Goal: Navigation & Orientation: Find specific page/section

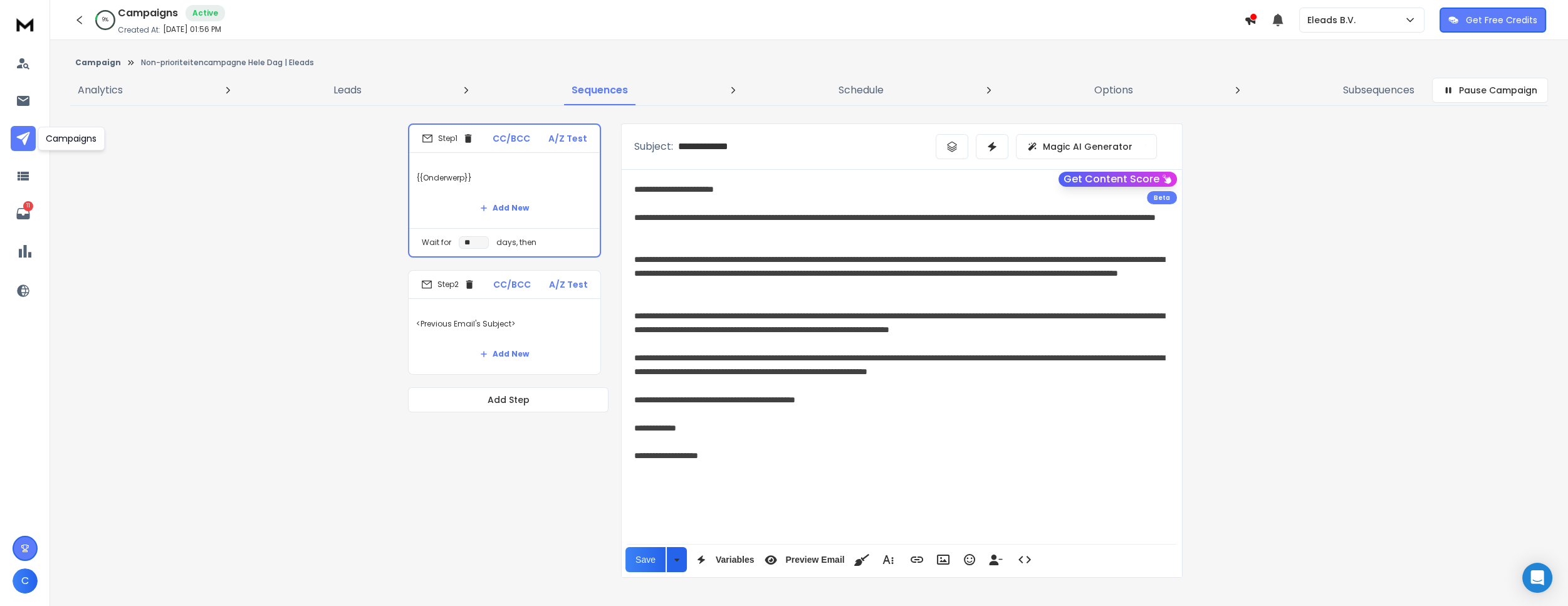
drag, startPoint x: 0, startPoint y: 0, endPoint x: 22, endPoint y: 139, distance: 140.7
click at [22, 139] on icon at bounding box center [23, 138] width 15 height 15
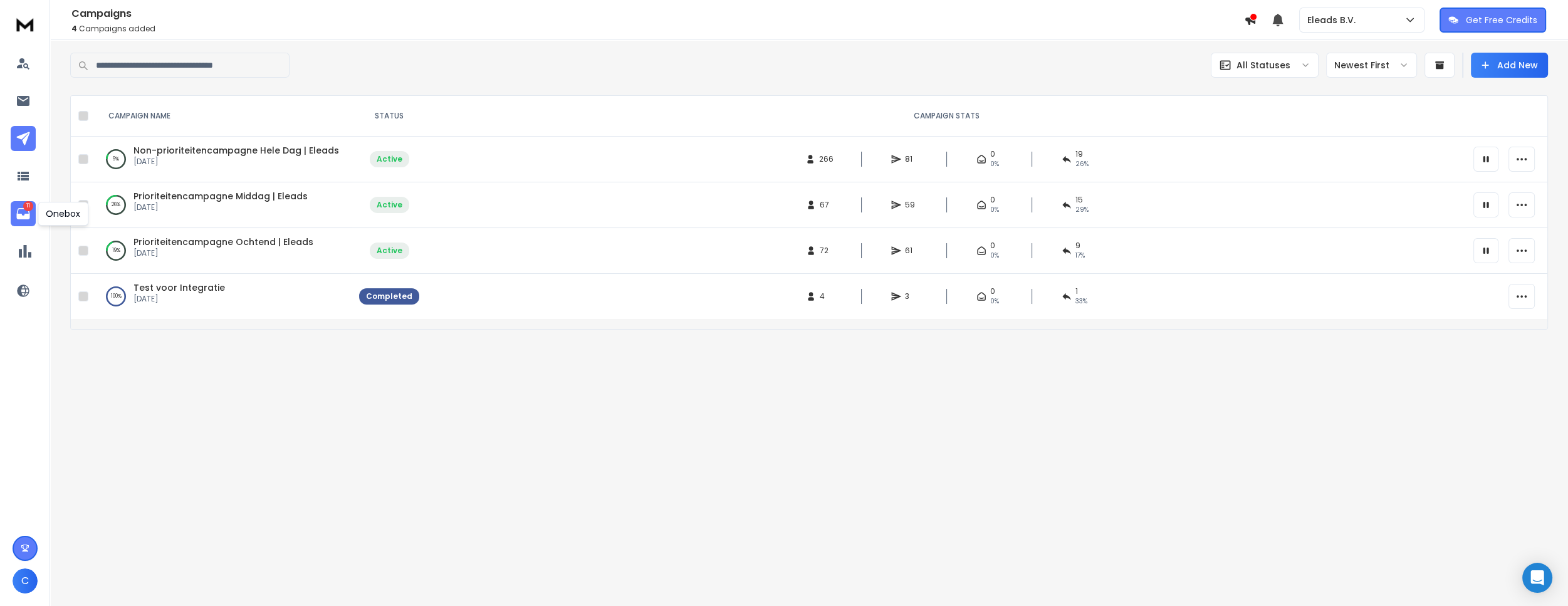
click at [23, 220] on icon at bounding box center [23, 214] width 15 height 15
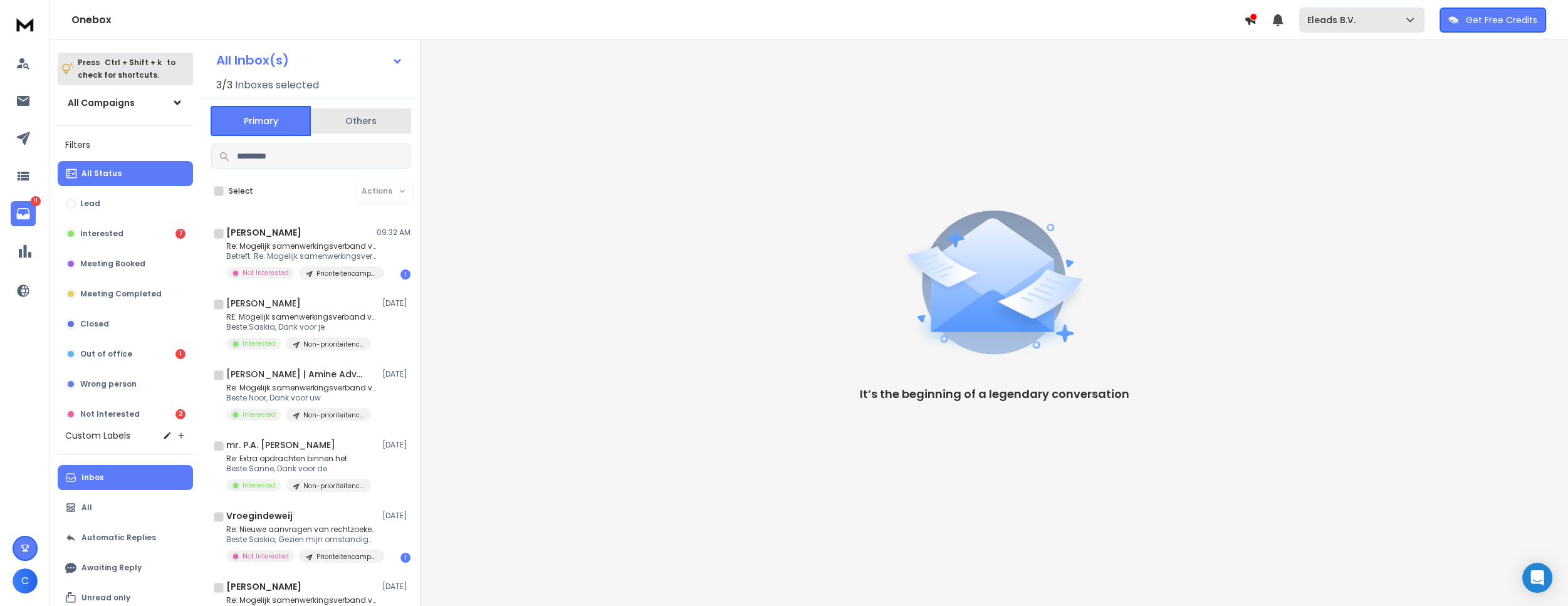
click at [1387, 19] on div "Eleads B.V." at bounding box center [1362, 20] width 109 height 12
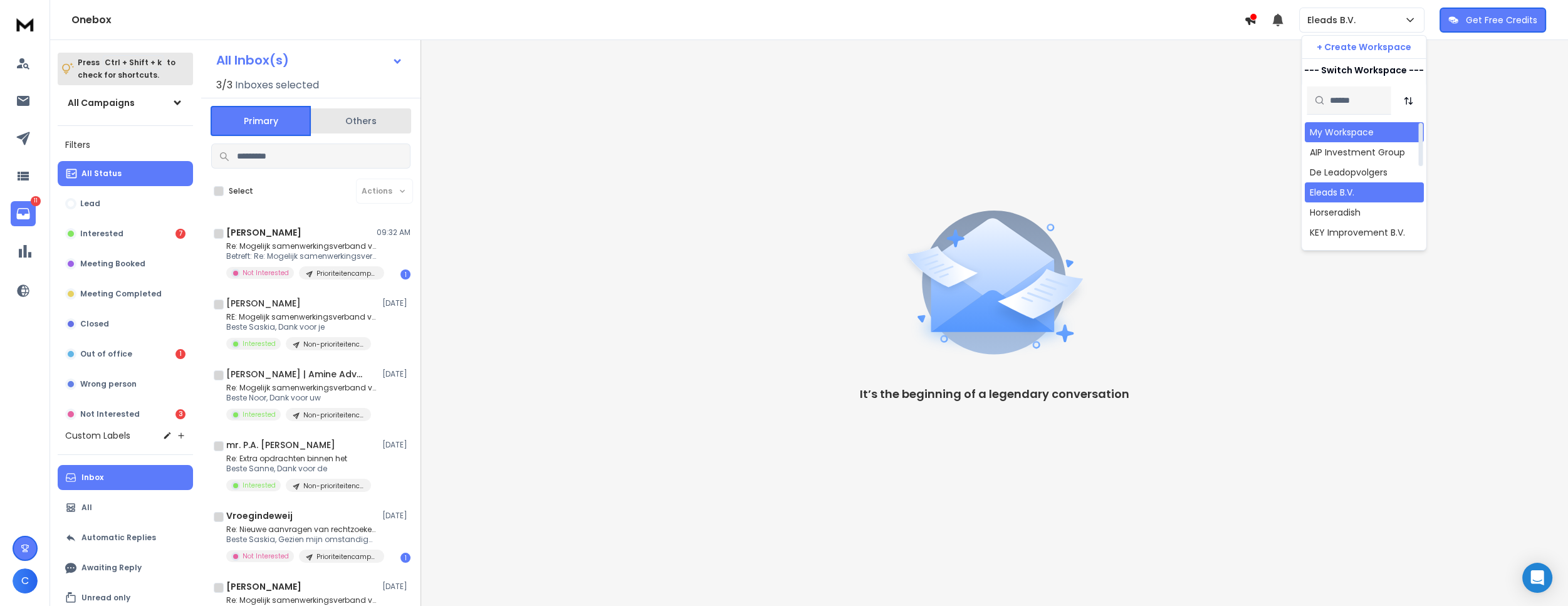
click at [1362, 124] on div "My Workspace" at bounding box center [1364, 132] width 119 height 20
